Goal: Task Accomplishment & Management: Complete application form

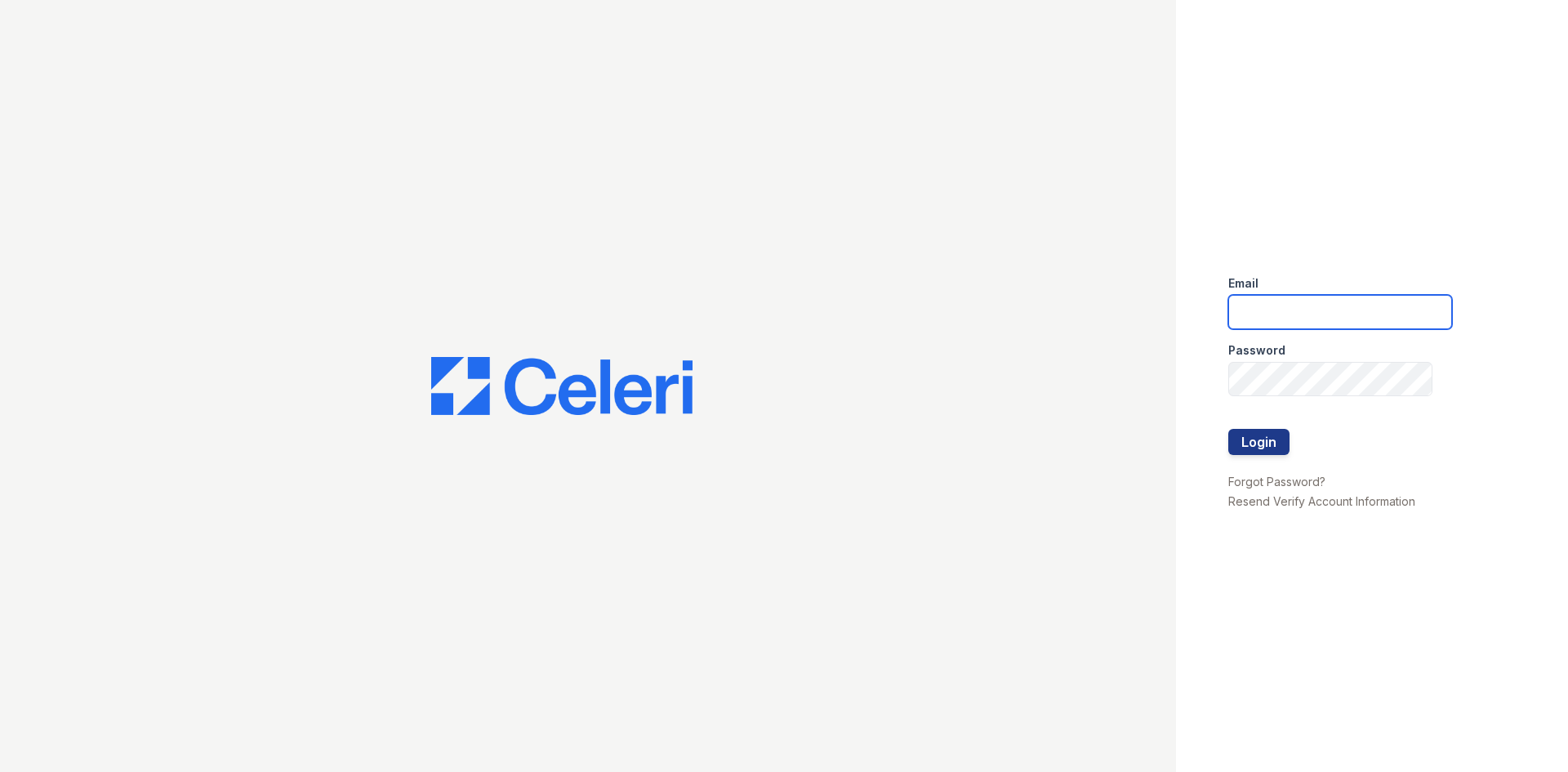
click at [1379, 316] on input "email" at bounding box center [1340, 312] width 224 height 34
type input "[EMAIL_ADDRESS]"
click at [1228, 429] on button "Login" at bounding box center [1259, 442] width 62 height 26
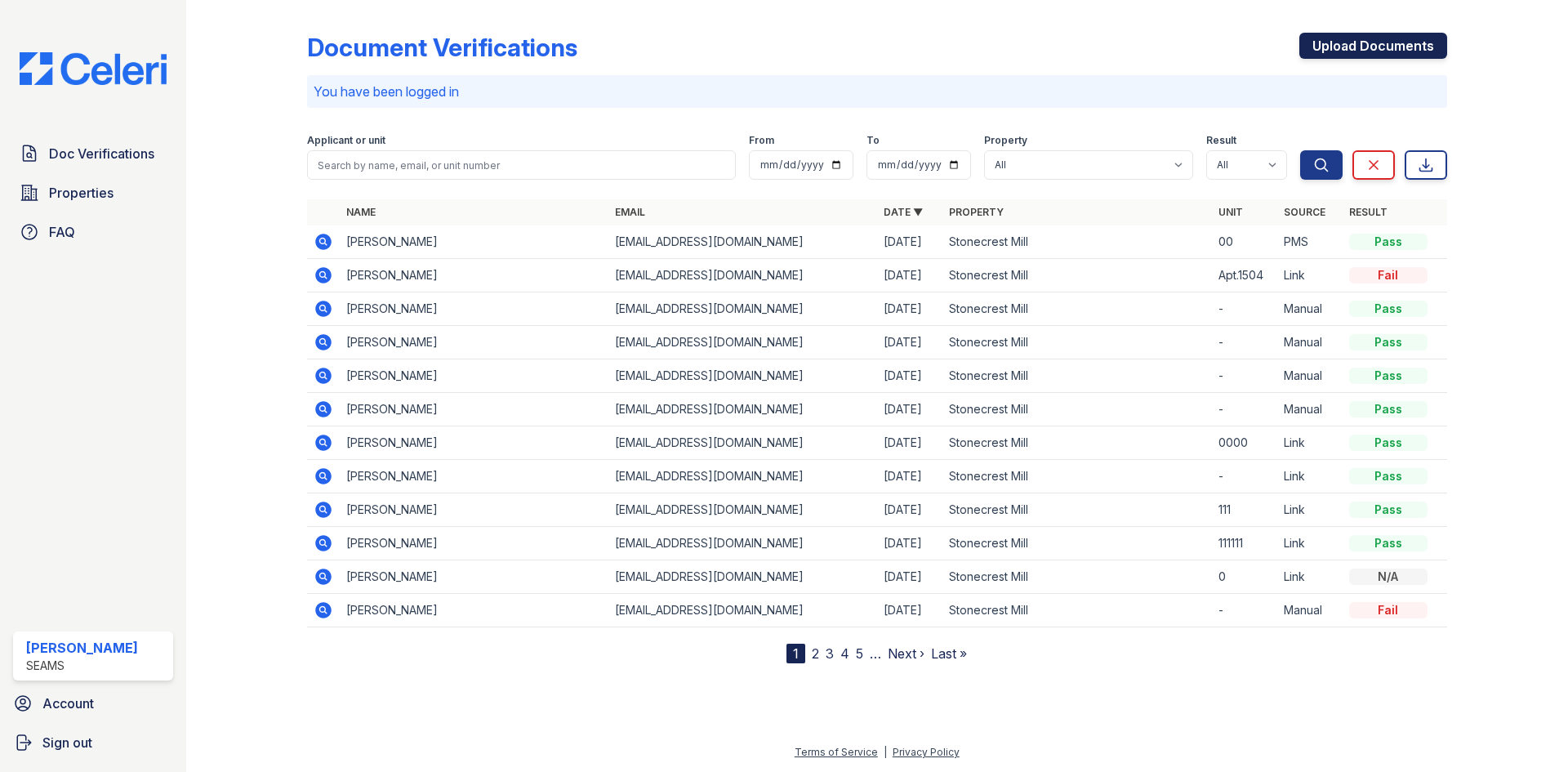
click at [1357, 45] on link "Upload Documents" at bounding box center [1374, 46] width 148 height 26
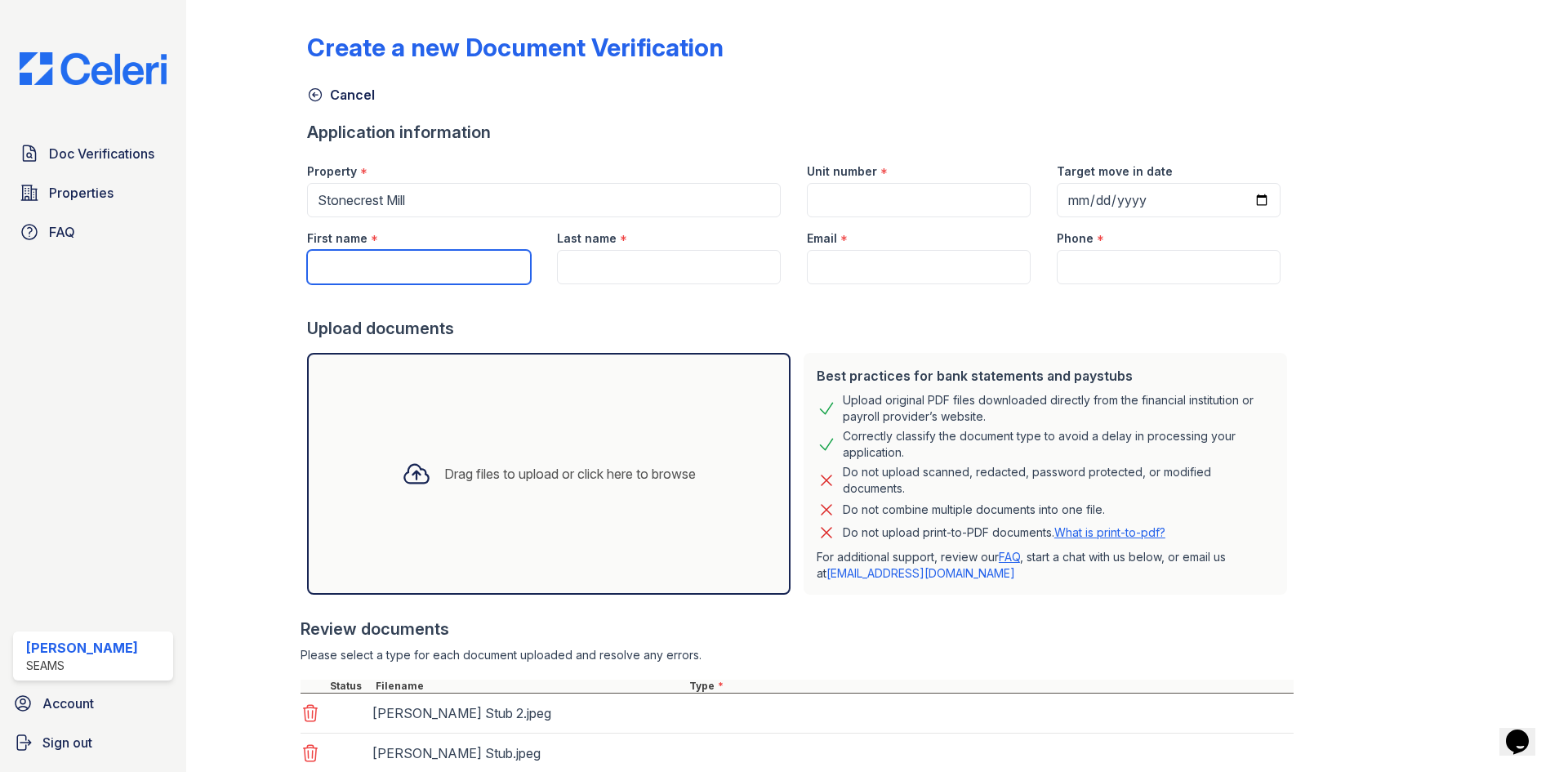
click at [372, 264] on input "First name" at bounding box center [418, 267] width 224 height 34
type input "Ronale"
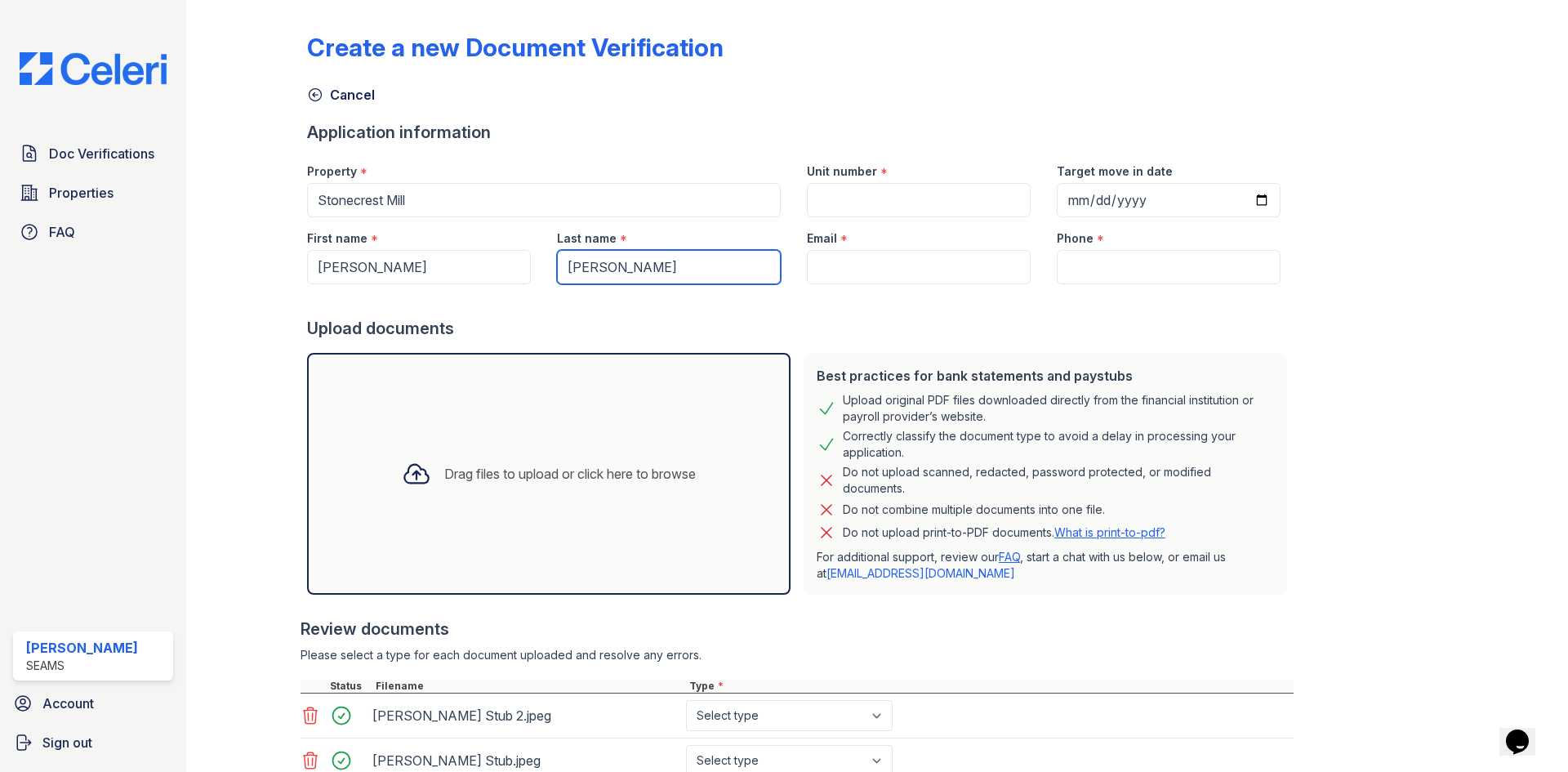
type input "Jamison"
click at [881, 281] on input "Email" at bounding box center [919, 267] width 224 height 34
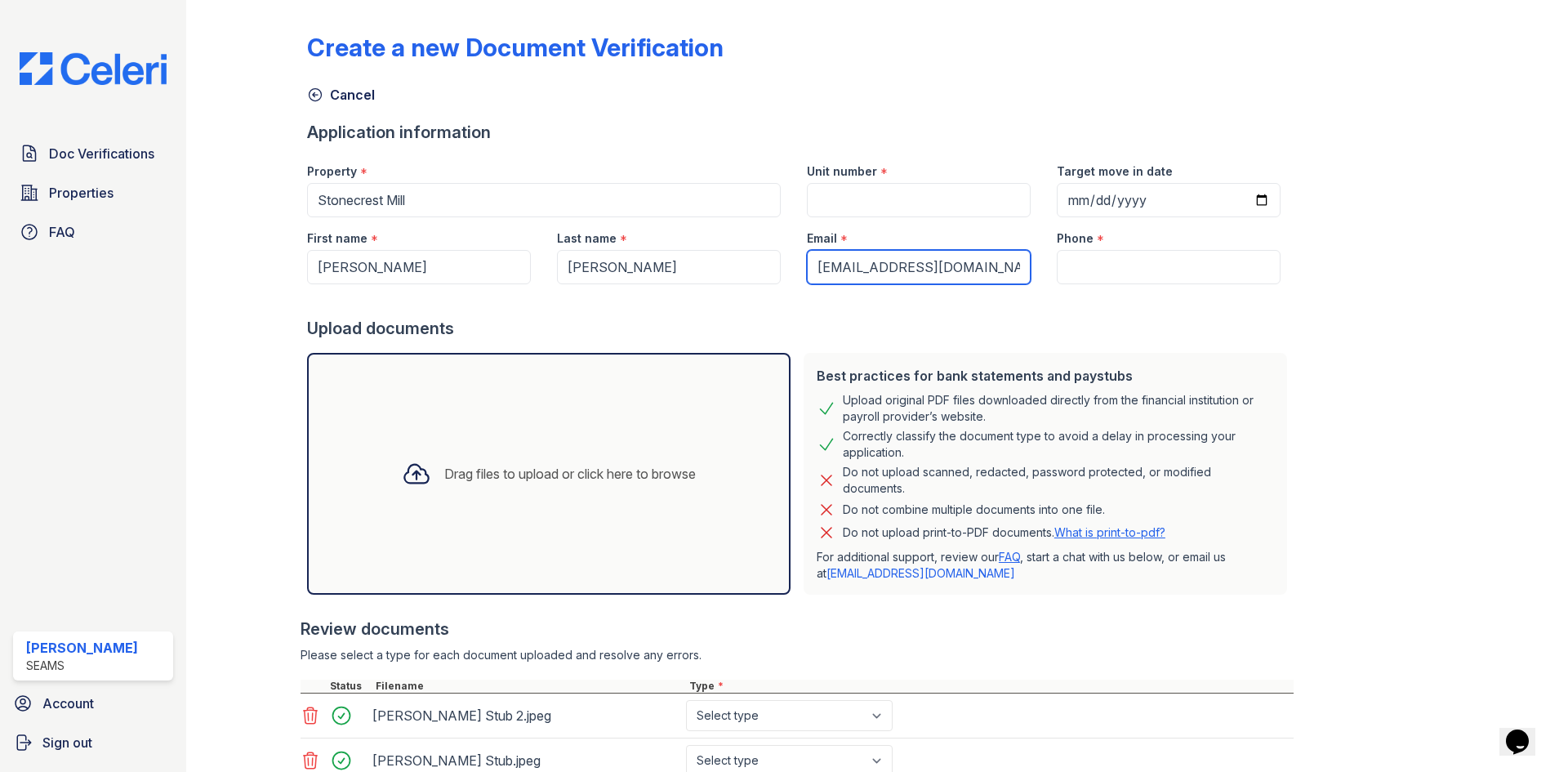
type input "ejlogan789@icloud.com"
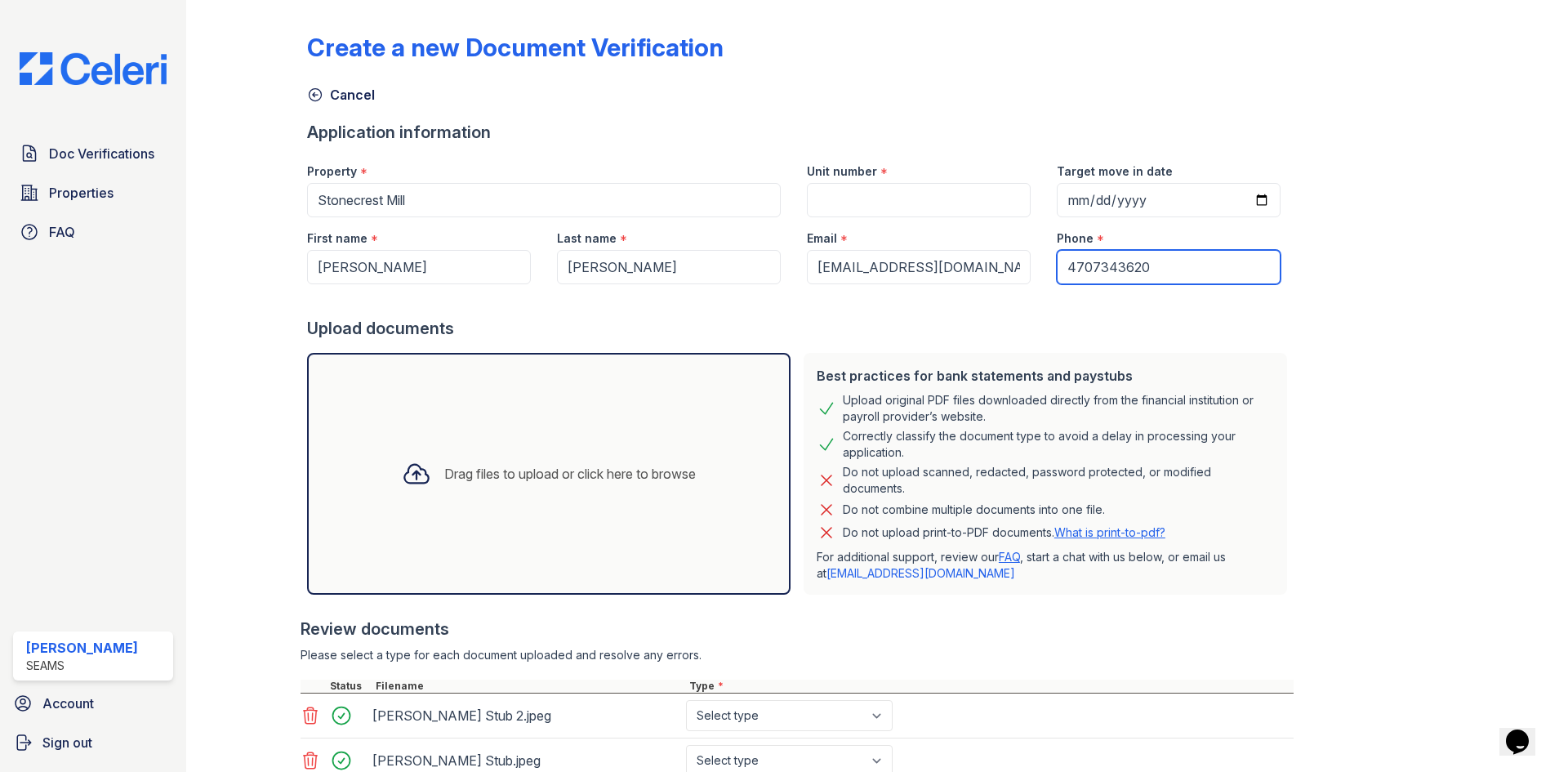
type input "4707343620"
click at [915, 204] on input "Unit number" at bounding box center [919, 200] width 224 height 34
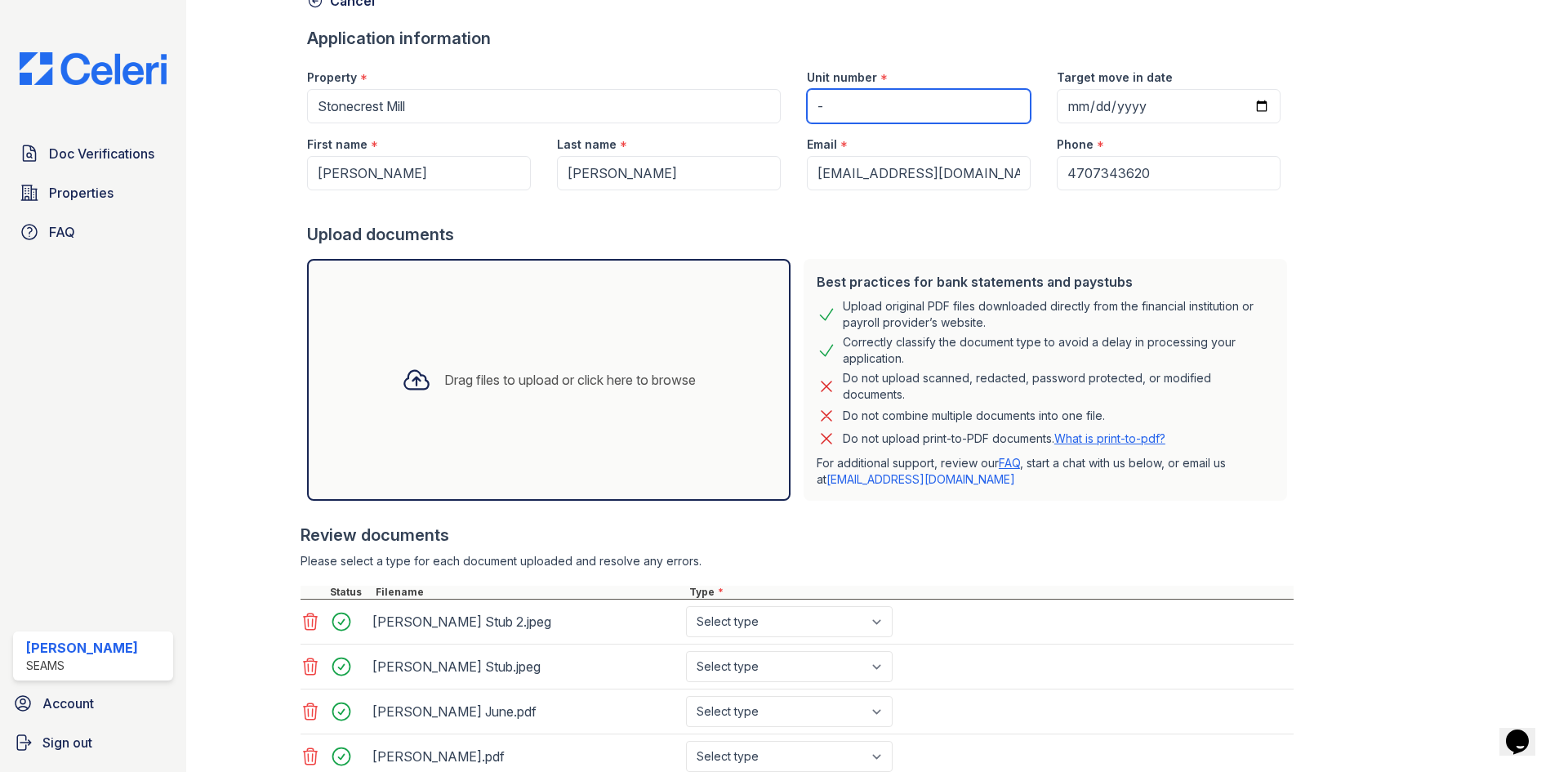
scroll to position [216, 0]
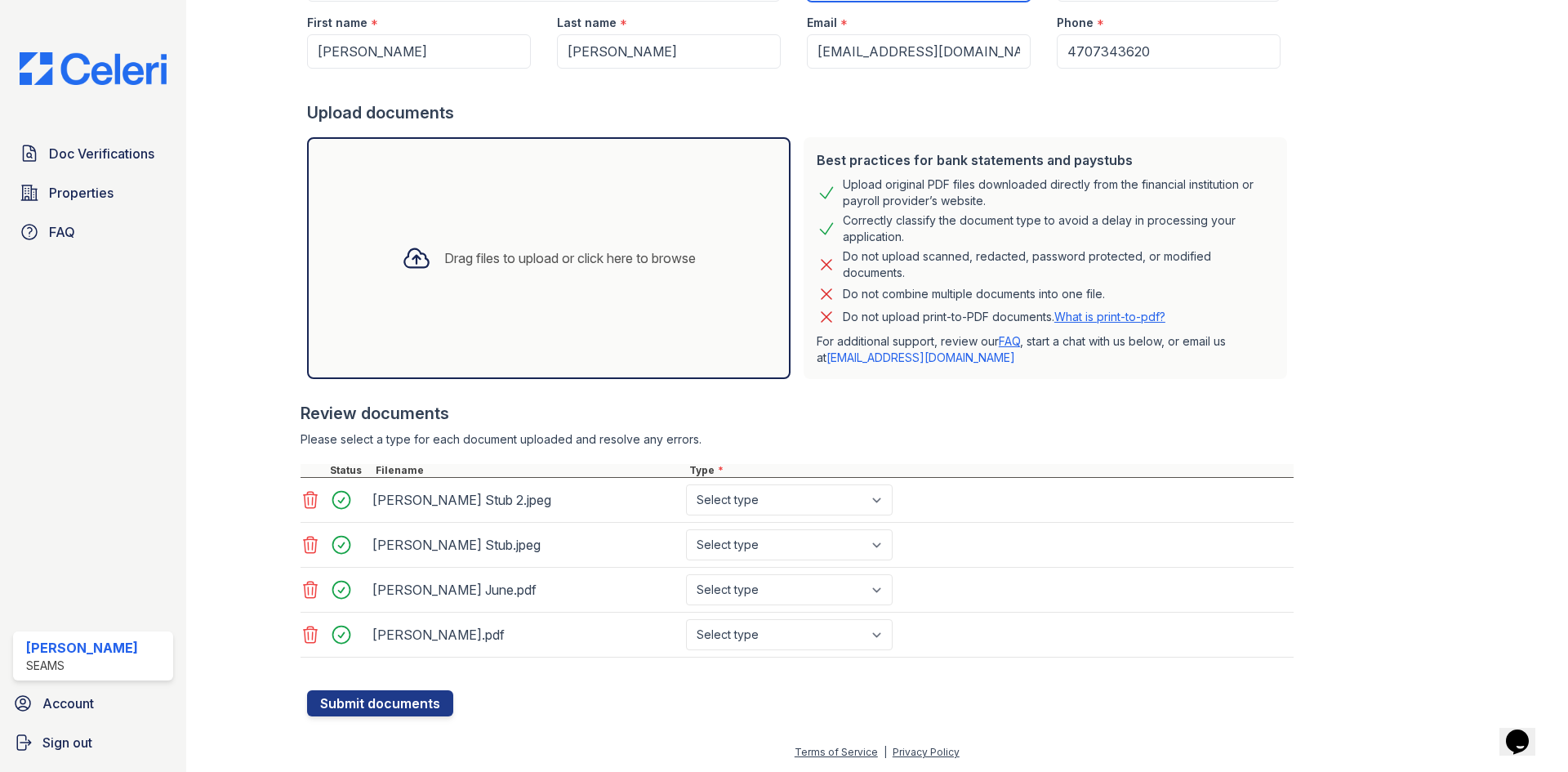
type input "-"
click at [737, 500] on select "Select type Paystub Bank Statement Offer Letter Tax Documents Benefit Award Let…" at bounding box center [789, 500] width 207 height 31
select select "paystub"
click at [686, 485] on select "Select type Paystub Bank Statement Offer Letter Tax Documents Benefit Award Let…" at bounding box center [789, 500] width 207 height 31
click at [733, 542] on select "Select type Paystub Bank Statement Offer Letter Tax Documents Benefit Award Let…" at bounding box center [789, 544] width 207 height 31
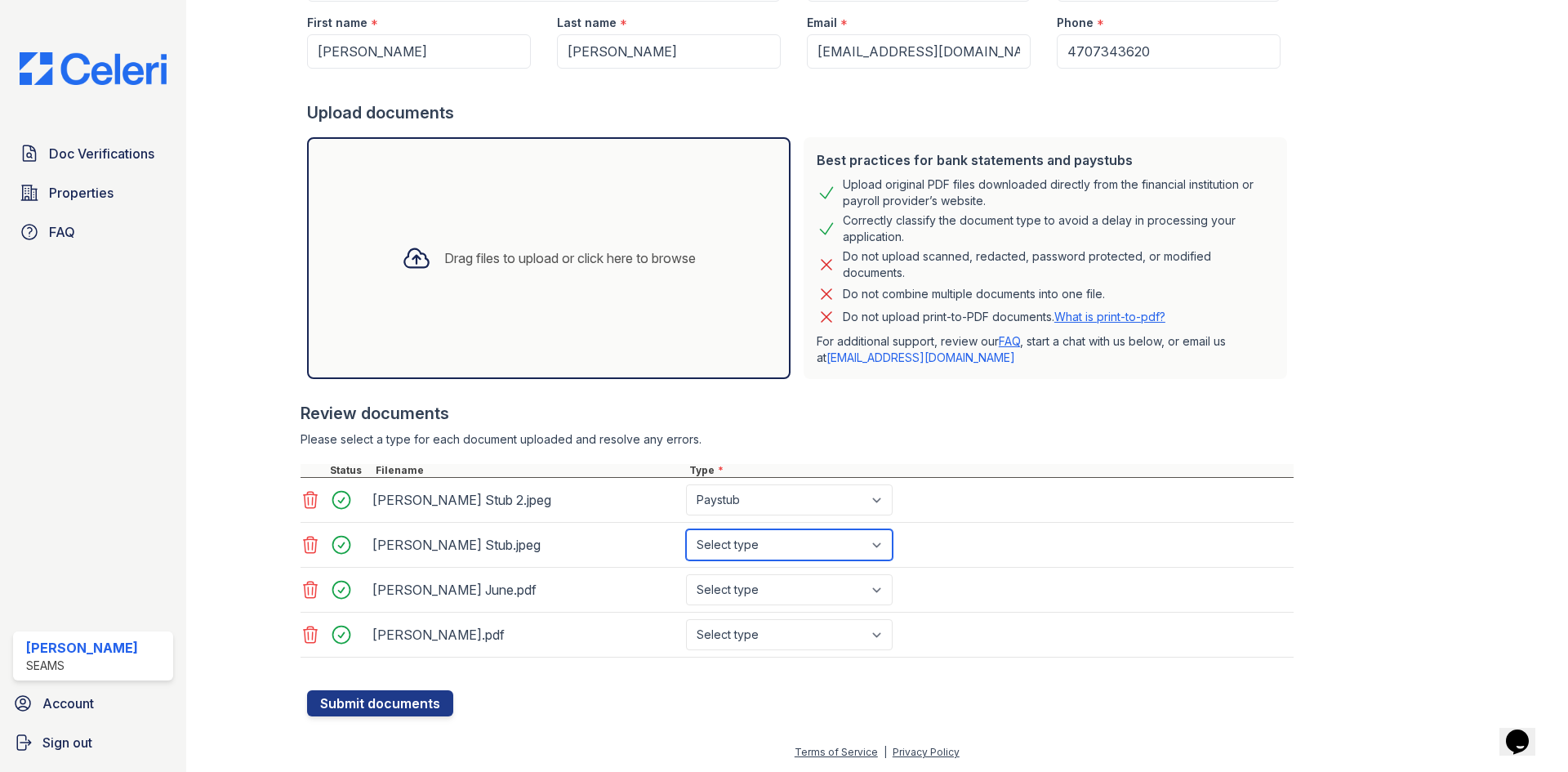
select select "paystub"
click at [686, 529] on select "Select type Paystub Bank Statement Offer Letter Tax Documents Benefit Award Let…" at bounding box center [789, 544] width 207 height 31
click at [739, 589] on select "Select type Paystub Bank Statement Offer Letter Tax Documents Benefit Award Let…" at bounding box center [789, 590] width 207 height 31
select select "bank_statement"
click at [686, 575] on select "Select type Paystub Bank Statement Offer Letter Tax Documents Benefit Award Let…" at bounding box center [789, 590] width 207 height 31
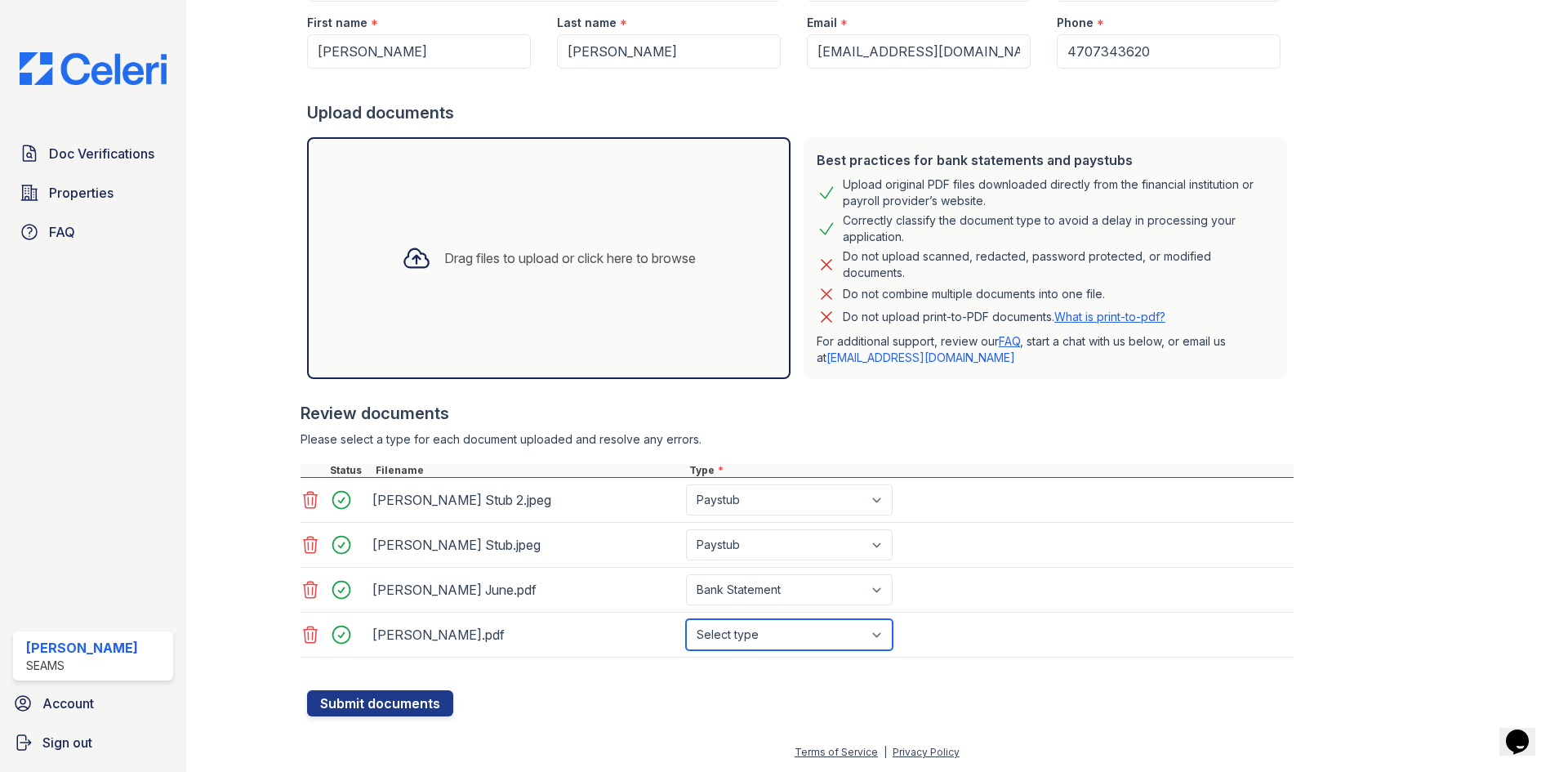
click at [756, 640] on select "Select type Paystub Bank Statement Offer Letter Tax Documents Benefit Award Let…" at bounding box center [789, 635] width 207 height 31
select select "bank_statement"
click at [686, 619] on select "Select type Paystub Bank Statement Offer Letter Tax Documents Benefit Award Let…" at bounding box center [789, 635] width 207 height 31
click at [229, 539] on div at bounding box center [260, 254] width 95 height 926
click at [374, 701] on button "Submit documents" at bounding box center [380, 703] width 146 height 26
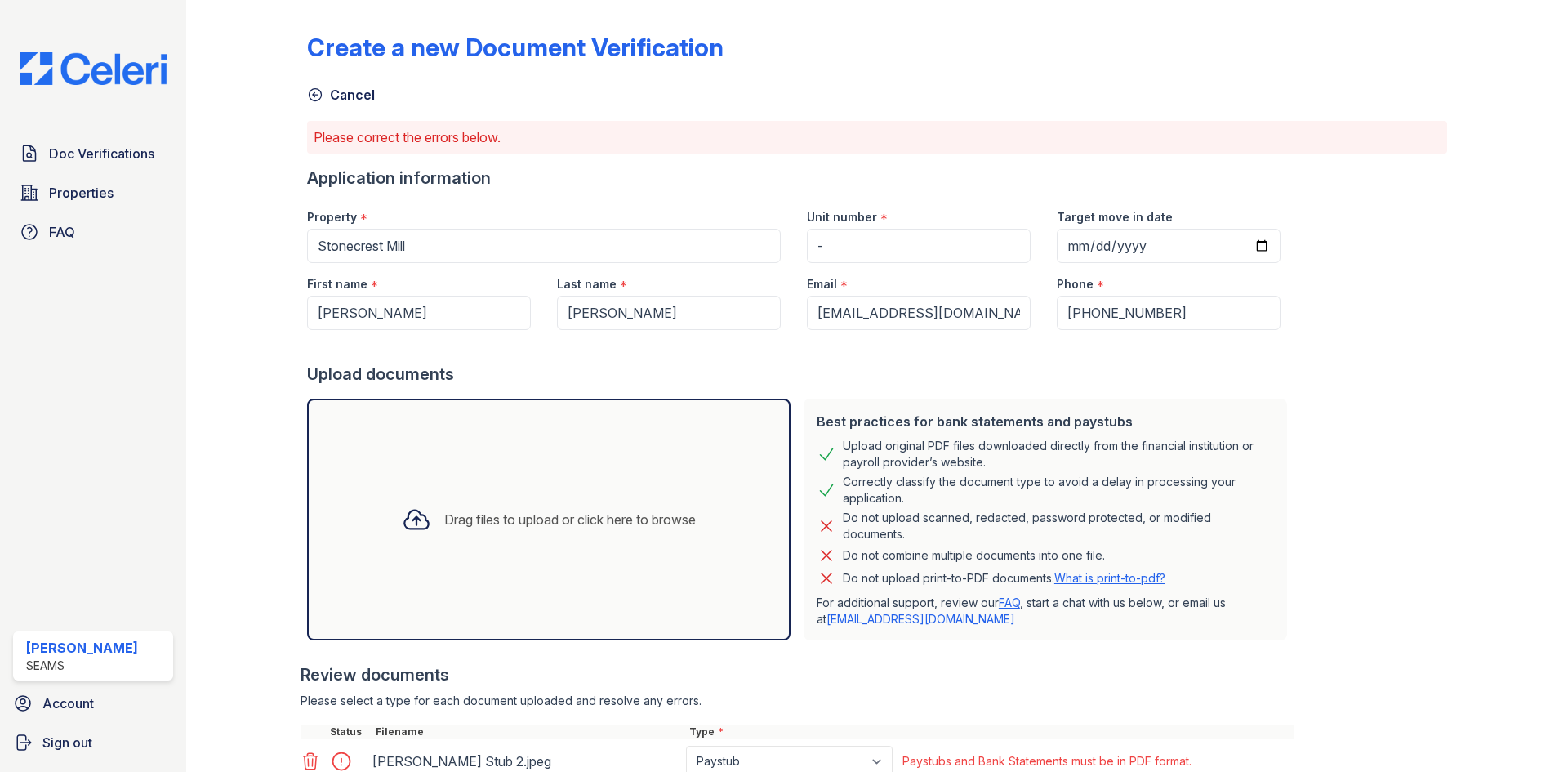
scroll to position [261, 0]
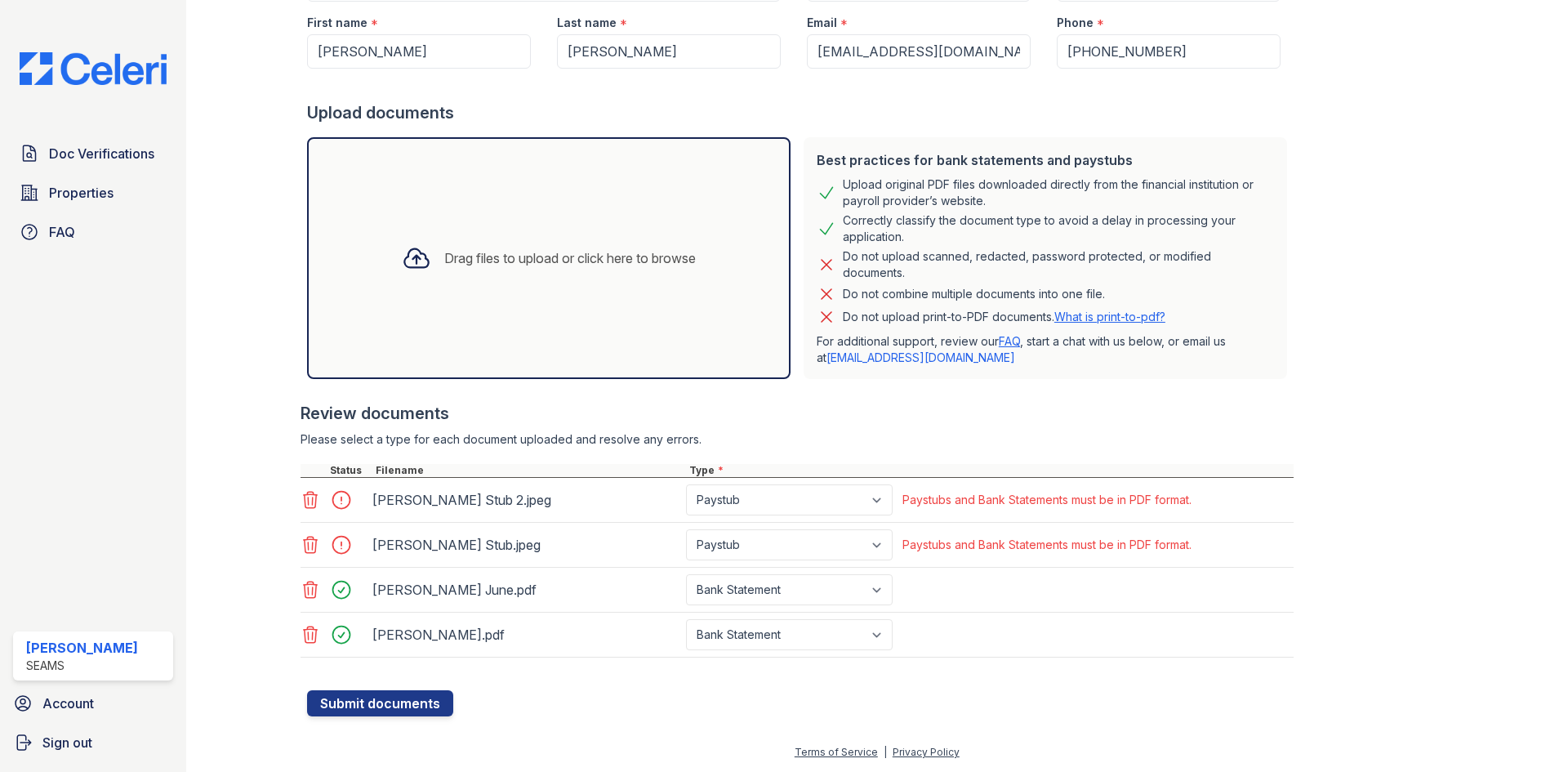
click at [311, 503] on icon at bounding box center [311, 500] width 14 height 16
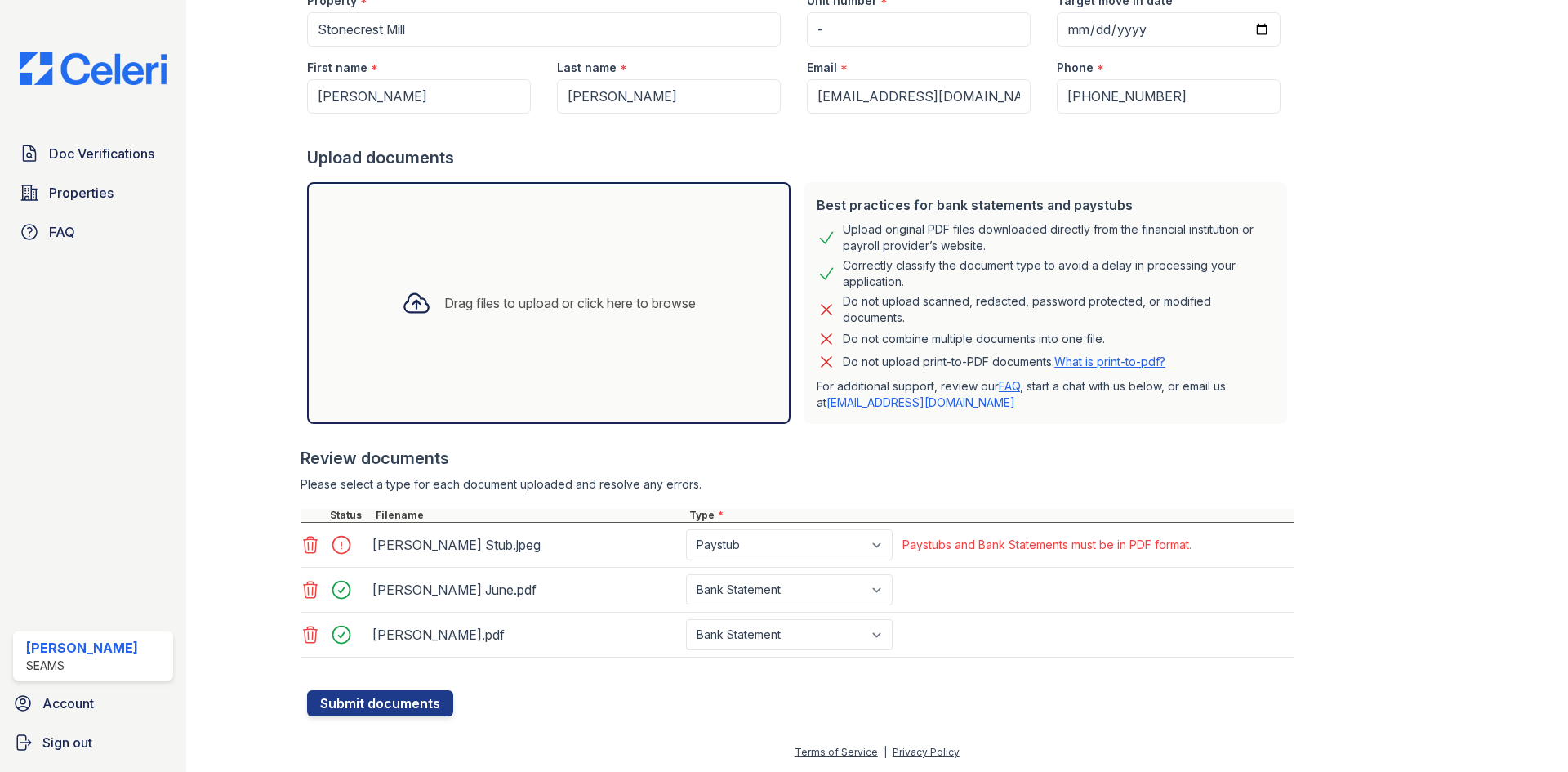
click at [303, 545] on icon at bounding box center [310, 545] width 20 height 20
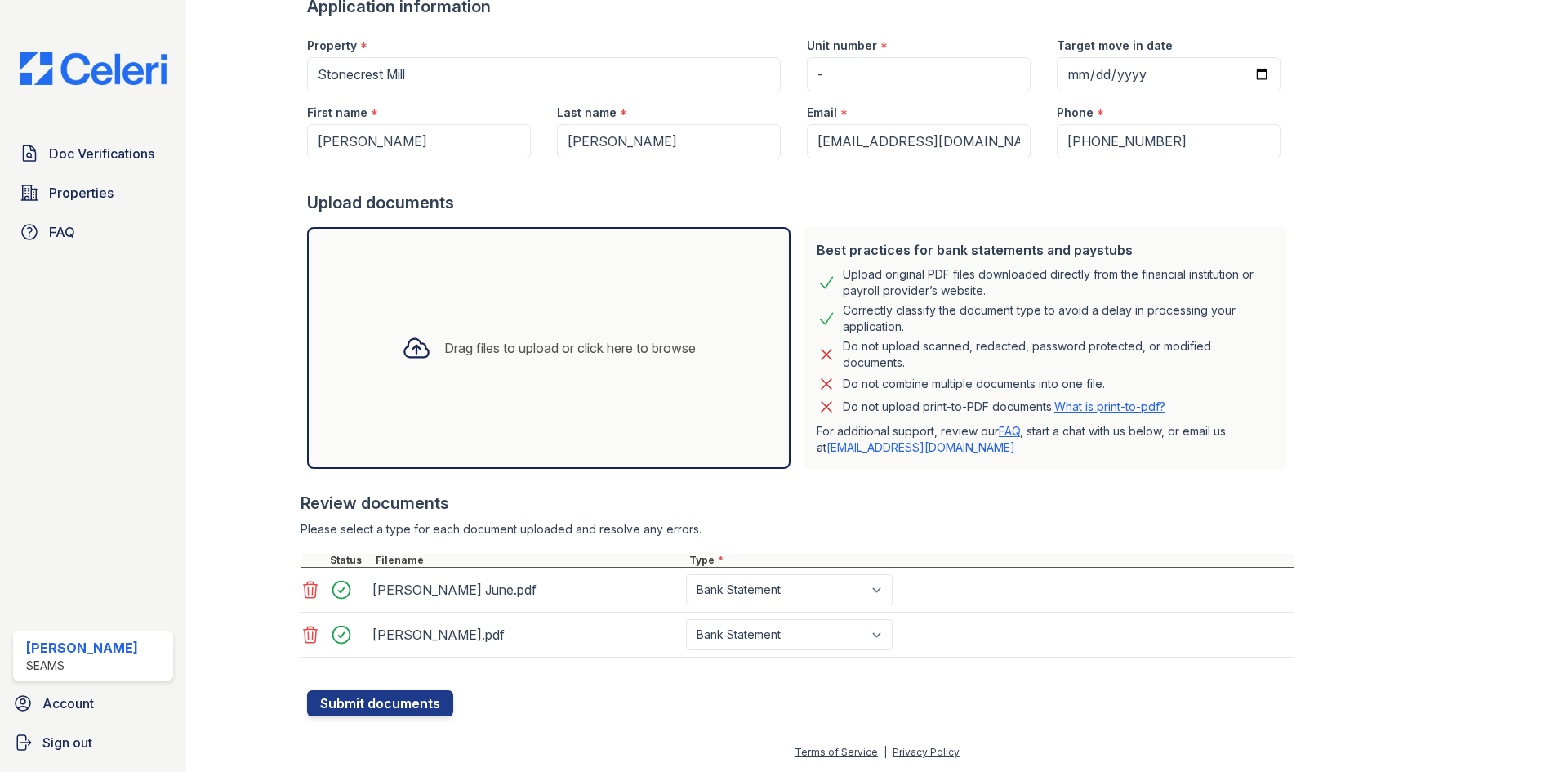
click at [1347, 43] on div "Create a new Document Verification Cancel Please correct the errors below. Appl…" at bounding box center [877, 276] width 1141 height 882
